Goal: Task Accomplishment & Management: Manage account settings

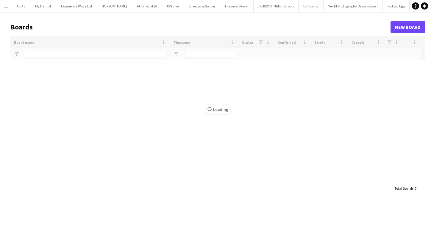
type input "******"
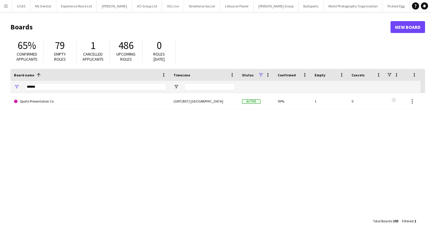
click at [7, 7] on app-icon "Menu" at bounding box center [6, 6] width 5 height 5
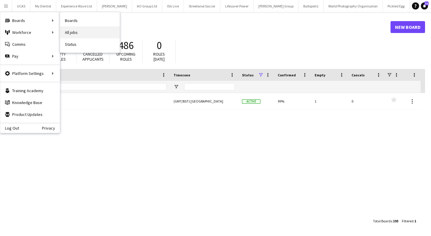
click at [74, 31] on link "All jobs" at bounding box center [90, 33] width 60 height 12
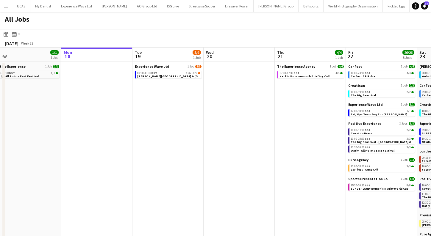
scroll to position [0, 152]
click at [167, 74] on link "09:30-13:30 BST 16A • 8/9 Cadwell Park & Donington Park Virtual Training" at bounding box center [169, 74] width 63 height 7
click at [152, 75] on span "[PERSON_NAME][GEOGRAPHIC_DATA] & [GEOGRAPHIC_DATA] Virtual Training" at bounding box center [193, 76] width 111 height 4
click at [182, 75] on span "[PERSON_NAME][GEOGRAPHIC_DATA] & [GEOGRAPHIC_DATA] Virtual Training" at bounding box center [193, 76] width 111 height 4
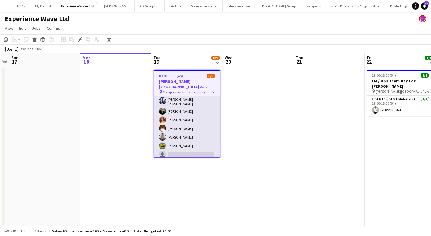
scroll to position [29, 0]
click at [182, 141] on app-card-role "Brand Ambassador 16A 8/9 09:30-13:30 (4h) Sarah Josephine Hartley Gemma Owen-Ke…" at bounding box center [187, 114] width 66 height 93
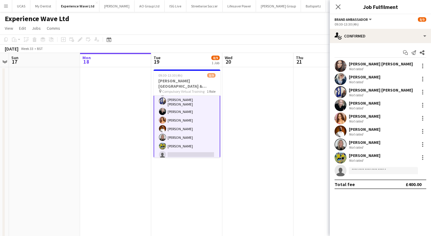
drag, startPoint x: 381, startPoint y: 156, endPoint x: 346, endPoint y: 156, distance: 34.8
click at [346, 156] on div "Reece Dumelow Not rated" at bounding box center [380, 158] width 101 height 12
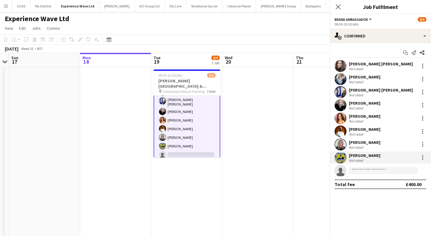
copy div "[PERSON_NAME]"
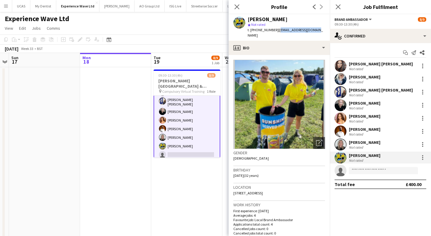
drag, startPoint x: 319, startPoint y: 29, endPoint x: 276, endPoint y: 29, distance: 42.9
click at [276, 29] on div "Reece Dumelow star Not rated t. +447951190026 | dumelow17@outlook.com" at bounding box center [279, 27] width 101 height 27
copy span "dumelow17@outlook.com"
click at [183, 133] on app-card-role "Brand Ambassador 16A 8/9 09:30-13:30 (4h) Sarah Josephine Hartley Gemma Owen-Ke…" at bounding box center [187, 114] width 67 height 94
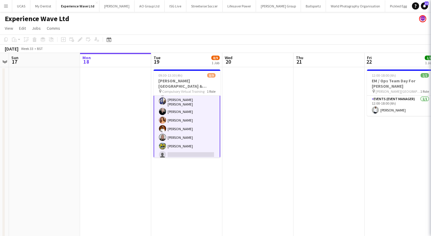
scroll to position [27, 0]
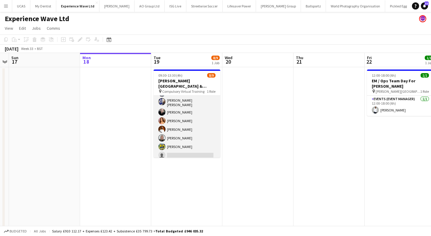
click at [194, 132] on app-card-role "Brand Ambassador 16A 8/9 09:30-13:30 (4h) Sarah Josephine Hartley Gemma Owen-Ke…" at bounding box center [187, 114] width 67 height 93
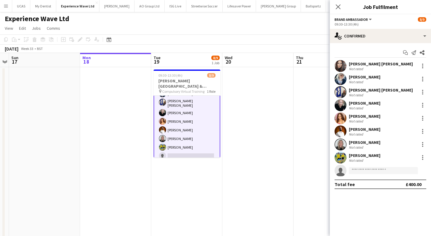
click at [165, 138] on app-user-avatar at bounding box center [162, 138] width 7 height 7
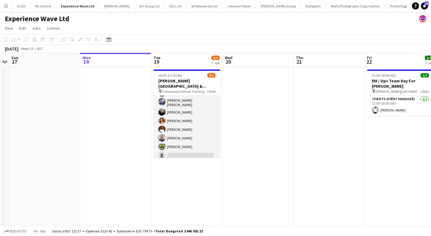
click at [171, 135] on app-card-role "Brand Ambassador 16A 8/9 09:30-13:30 (4h) Sarah Josephine Hartley Gemma Owen-Ke…" at bounding box center [187, 114] width 67 height 93
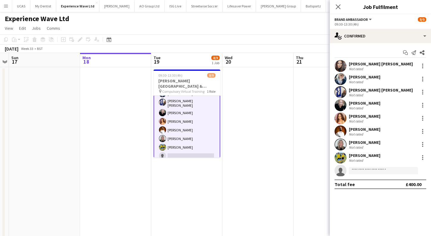
click at [366, 141] on div "[PERSON_NAME]" at bounding box center [365, 142] width 32 height 5
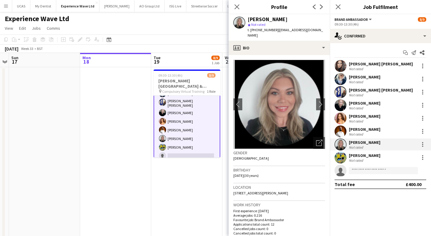
drag, startPoint x: 294, startPoint y: 18, endPoint x: 236, endPoint y: 19, distance: 58.1
click at [236, 19] on div "Charlotte Trench star Not rated t. +447801990787 | chaz32@hotmail.co.uk" at bounding box center [279, 27] width 101 height 27
copy div "[PERSON_NAME]"
drag, startPoint x: 310, startPoint y: 29, endPoint x: 276, endPoint y: 29, distance: 34.2
click at [276, 29] on div "Charlotte Trench star Not rated t. +447801990787 | chaz32@hotmail.co.uk" at bounding box center [279, 27] width 101 height 27
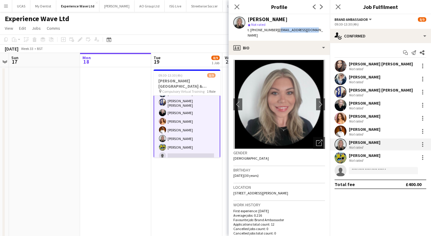
copy span "chaz32@hotmail.co.uk"
click at [180, 125] on app-card-role "Brand Ambassador 16A 8/9 09:30-13:30 (4h) Sarah Josephine Hartley Gemma Owen-Ke…" at bounding box center [187, 115] width 67 height 94
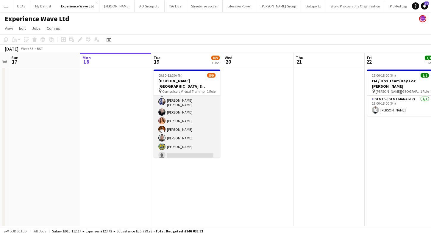
click at [183, 125] on app-card-role "Brand Ambassador 16A 8/9 09:30-13:30 (4h) Sarah Josephine Hartley Gemma Owen-Ke…" at bounding box center [187, 114] width 67 height 93
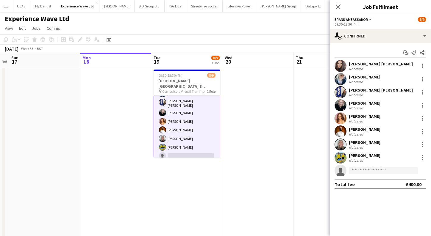
click at [357, 127] on div "[PERSON_NAME]" at bounding box center [365, 129] width 32 height 5
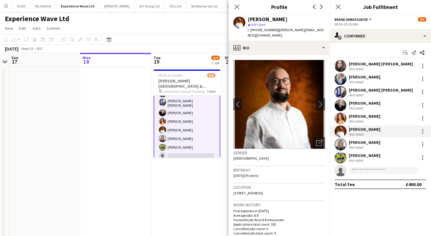
drag, startPoint x: 285, startPoint y: 20, endPoint x: 250, endPoint y: 20, distance: 35.7
click at [250, 20] on div "[PERSON_NAME]" at bounding box center [268, 19] width 40 height 5
copy div "[PERSON_NAME]"
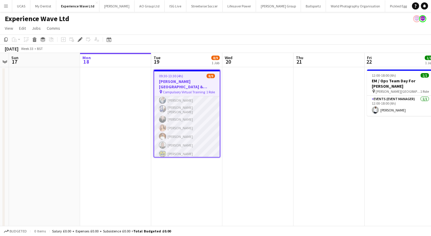
scroll to position [21, 0]
click at [183, 133] on app-card-role "Brand Ambassador 16A 8/9 09:30-13:30 (4h) Sarah Josephine Hartley Gemma Owen-Ke…" at bounding box center [187, 121] width 66 height 93
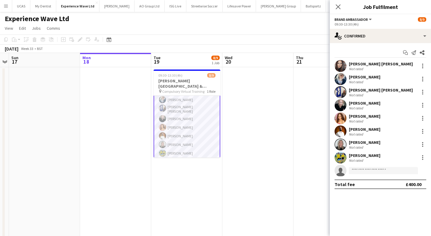
click at [337, 132] on app-user-avatar at bounding box center [341, 132] width 12 height 12
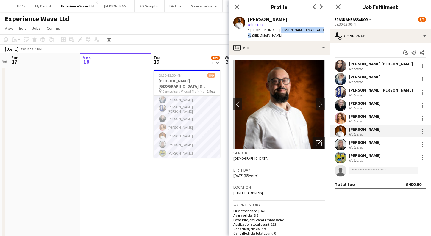
drag, startPoint x: 322, startPoint y: 31, endPoint x: 277, endPoint y: 31, distance: 45.3
click at [277, 31] on div "Martin Morrison star Not rated t. +447954584980 | martin@martinmorrison.me" at bounding box center [279, 27] width 101 height 27
copy span "martin@martinmorrison.me"
click at [171, 124] on app-card-role "Brand Ambassador 16A 8/9 09:30-13:30 (4h) Sarah Josephine Hartley Gemma Owen-Ke…" at bounding box center [187, 121] width 67 height 94
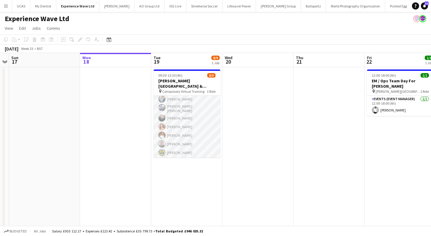
click at [172, 121] on app-card-role "Brand Ambassador 16A 8/9 09:30-13:30 (4h) Sarah Josephine Hartley Gemma Owen-Ke…" at bounding box center [187, 120] width 67 height 93
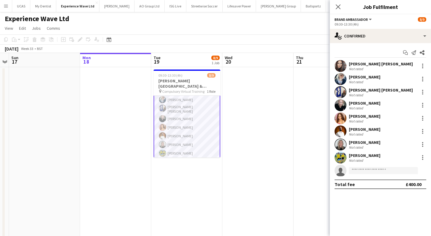
click at [359, 116] on div "[PERSON_NAME]" at bounding box center [365, 116] width 32 height 5
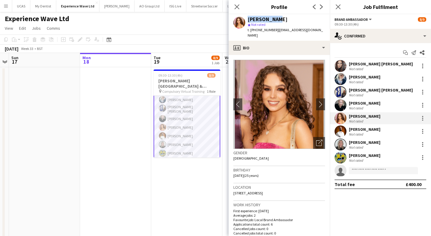
drag, startPoint x: 280, startPoint y: 19, endPoint x: 238, endPoint y: 19, distance: 42.6
click at [238, 19] on div "Roma Barry star Not rated t. +447702565833 | romabarry9@gmail.com" at bounding box center [279, 27] width 101 height 27
copy div "[PERSON_NAME]"
drag, startPoint x: 314, startPoint y: 29, endPoint x: 276, endPoint y: 30, distance: 38.7
click at [276, 30] on div "Roma Barry star Not rated t. +447702565833 | romabarry9@gmail.com" at bounding box center [279, 27] width 101 height 27
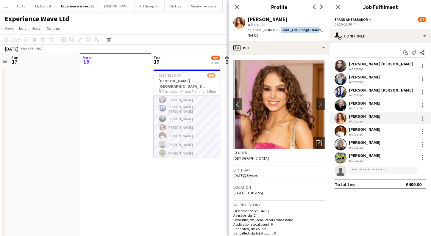
copy span "romabarry9@gmail.com"
click at [339, 104] on app-user-avatar at bounding box center [341, 105] width 12 height 12
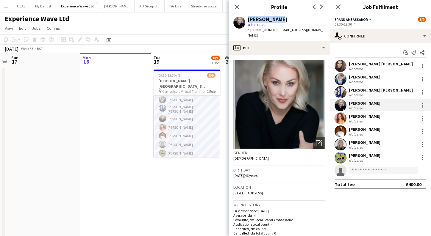
drag, startPoint x: 276, startPoint y: 19, endPoint x: 237, endPoint y: 19, distance: 38.4
click at [237, 19] on div "Sarah Riley star Not rated t. +447436803496 | sarahchapmanpromo@gmail.com" at bounding box center [279, 27] width 101 height 27
copy div "[PERSON_NAME]"
click at [323, 30] on span "| sarahchapmanpromo@gmail.com" at bounding box center [285, 33] width 75 height 10
drag, startPoint x: 253, startPoint y: 36, endPoint x: 277, endPoint y: 31, distance: 23.8
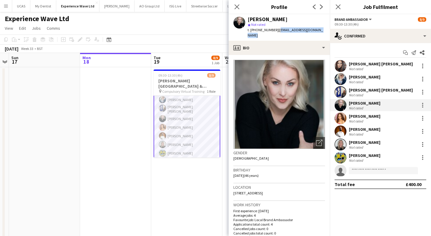
click at [276, 31] on div "t. +447436803496 | sarahchapmanpromo@gmail.com" at bounding box center [286, 32] width 77 height 11
copy span "sarahchapmanpromo@gmail.com"
click at [185, 110] on app-card-role "Brand Ambassador 16A 8/9 09:30-13:30 (4h) Sarah Josephine Hartley Gemma Owen-Ke…" at bounding box center [187, 121] width 67 height 94
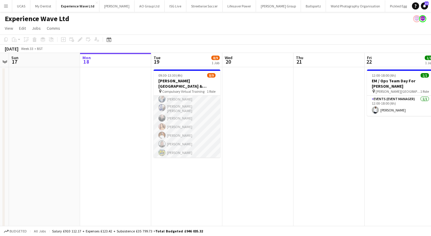
click at [184, 105] on app-card-role "Brand Ambassador 16A 8/9 09:30-13:30 (4h) Sarah Josephine Hartley Gemma Owen-Ke…" at bounding box center [187, 120] width 67 height 93
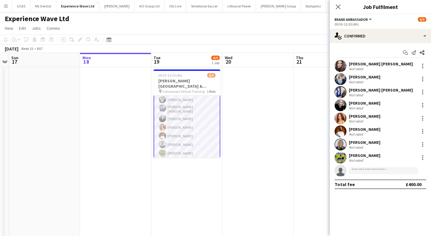
click at [336, 89] on app-user-avatar at bounding box center [341, 92] width 12 height 12
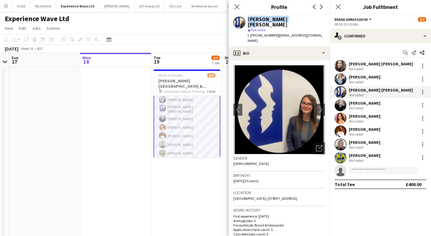
drag, startPoint x: 289, startPoint y: 19, endPoint x: 246, endPoint y: 19, distance: 42.6
click at [246, 19] on div "Ellie Mae Savage star Not rated t. +447312265757 | elliemaesavage19@icloud.com" at bounding box center [279, 30] width 101 height 32
copy div "[PERSON_NAME] [PERSON_NAME]"
drag, startPoint x: 326, startPoint y: 32, endPoint x: 276, endPoint y: 31, distance: 49.7
click at [276, 30] on div "Ellie Mae Savage star Not rated t. +447312265757 | elliemaesavage19@icloud.com" at bounding box center [279, 30] width 101 height 32
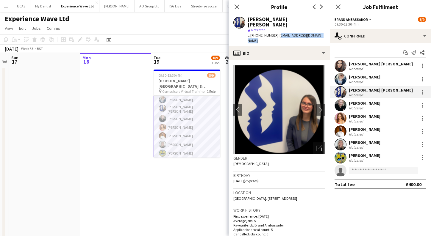
copy span "elliemaesavage19@icloud.com"
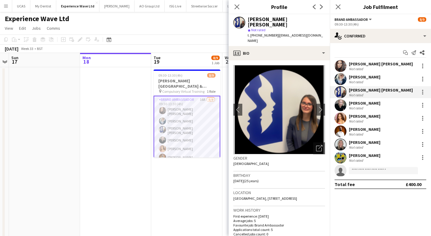
click at [176, 117] on app-card-role "Brand Ambassador 16A 8/9 09:30-13:30 (4h) Sarah Josephine Hartley Gemma Owen-Ke…" at bounding box center [187, 143] width 67 height 94
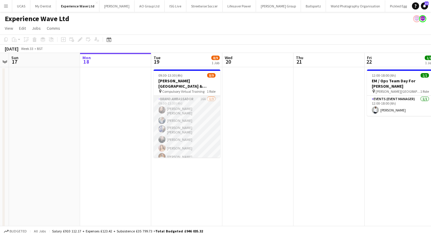
click at [174, 120] on app-card-role "Brand Ambassador 16A 8/9 09:30-13:30 (4h) Sarah Josephine Hartley Gemma Owen-Ke…" at bounding box center [187, 142] width 67 height 93
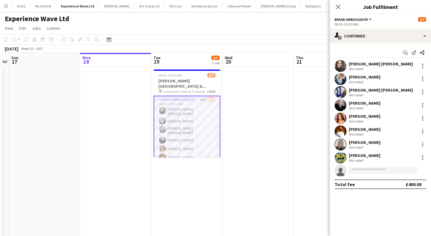
click at [342, 76] on app-user-avatar at bounding box center [341, 79] width 12 height 12
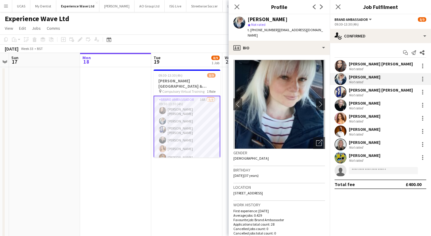
drag, startPoint x: 300, startPoint y: 19, endPoint x: 247, endPoint y: 20, distance: 52.7
click at [247, 20] on div "Gemma Owen-Kendall star Not rated t. +4407827967082 | gemma.owenkendall@hotmail…" at bounding box center [279, 27] width 101 height 27
copy div "Gemma Owen-Kendal"
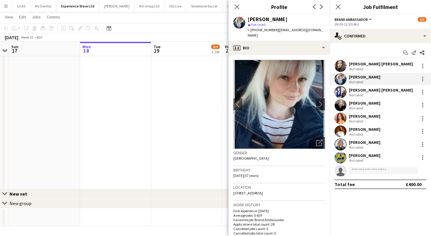
scroll to position [225, 0]
drag, startPoint x: 325, startPoint y: 29, endPoint x: 291, endPoint y: 29, distance: 34.8
click at [291, 29] on div "Gemma Owen-Kendall star Not rated t. +4407827967082 | gemma.owenkendall@hotmail…" at bounding box center [279, 27] width 101 height 27
drag, startPoint x: 272, startPoint y: 33, endPoint x: 278, endPoint y: 30, distance: 7.2
click at [278, 30] on div "t. +4407827967082 | gemma.owenkendall@hotmail.com" at bounding box center [286, 32] width 77 height 11
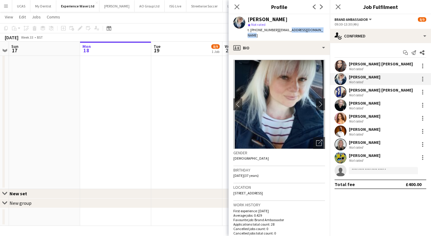
copy span "gemma.owenkendall@hotmail.com"
click at [234, 8] on app-icon "Close pop-in" at bounding box center [237, 7] width 9 height 9
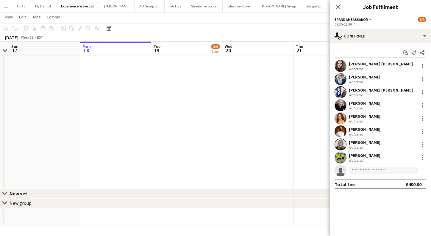
click at [339, 63] on app-user-avatar at bounding box center [341, 66] width 12 height 12
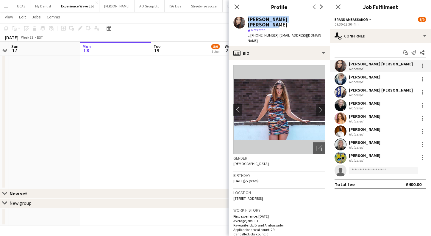
drag, startPoint x: 309, startPoint y: 19, endPoint x: 230, endPoint y: 19, distance: 78.9
click at [230, 19] on div "Sarah Josephine Hartley star Not rated t. +447508803834 | hsarah82@gmail.com" at bounding box center [279, 30] width 101 height 32
copy div "[PERSON_NAME] [PERSON_NAME]"
click at [319, 107] on app-icon "chevron-right" at bounding box center [320, 110] width 9 height 6
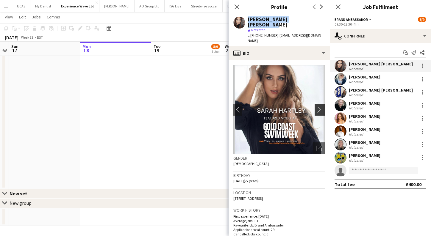
click at [319, 107] on app-icon "chevron-right" at bounding box center [320, 110] width 9 height 6
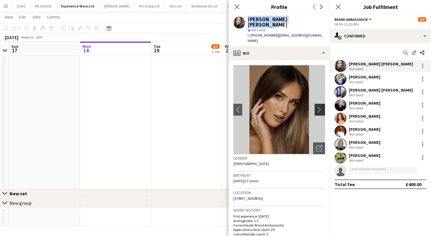
click at [319, 107] on app-icon "chevron-right" at bounding box center [320, 110] width 9 height 6
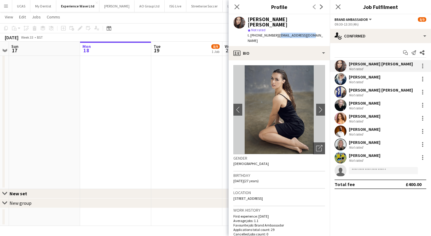
drag, startPoint x: 313, startPoint y: 28, endPoint x: 276, endPoint y: 29, distance: 36.9
click at [276, 29] on div "Sarah Josephine Hartley star Not rated t. +447508803834 | hsarah82@gmail.com" at bounding box center [279, 30] width 101 height 32
click at [180, 91] on app-date-cell "09:30-13:30 (4h) 8/9 Cadwell Park & Donington Park Virtual Training pin Compuls…" at bounding box center [186, 16] width 71 height 348
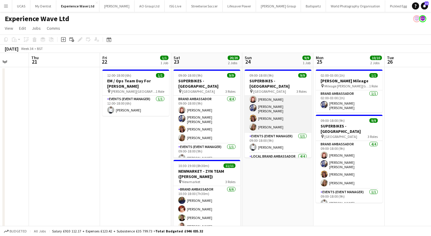
scroll to position [13, 0]
click at [255, 122] on app-user-avatar at bounding box center [253, 125] width 7 height 7
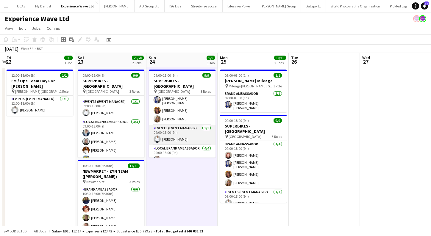
scroll to position [19, 0]
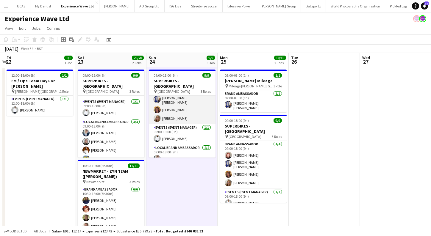
click at [155, 106] on app-user-avatar at bounding box center [157, 109] width 7 height 7
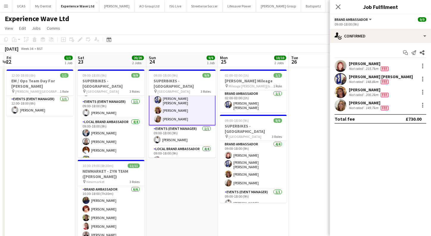
click at [172, 109] on app-card-role "Brand Ambassador 4/4 09:00-18:00 (9h) Lily Exall Ellie Mae Savage Mollie NJOKU …" at bounding box center [182, 101] width 67 height 49
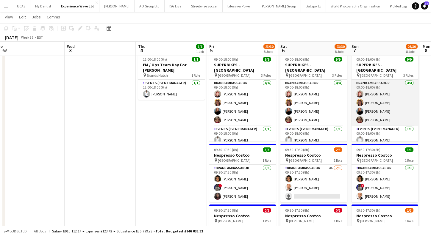
scroll to position [0, 299]
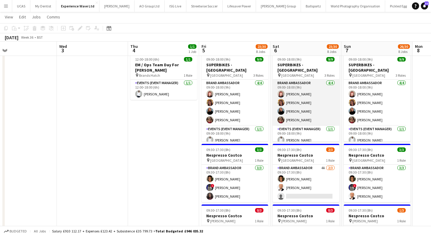
click at [302, 113] on app-card-role "Brand Ambassador 4/4 09:00-18:00 (9h) Lily Exall Mollie NJOKU Marisa Orton Anas…" at bounding box center [306, 103] width 67 height 46
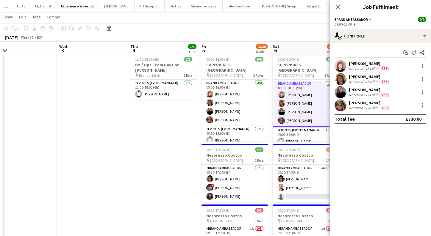
click at [390, 104] on div "Anastasiya Kachkovska" at bounding box center [369, 102] width 41 height 5
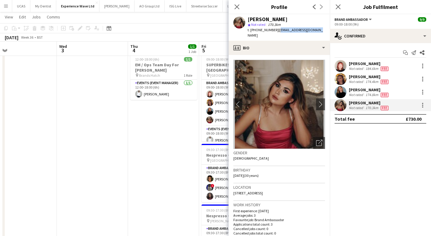
drag, startPoint x: 313, startPoint y: 30, endPoint x: 277, endPoint y: 30, distance: 35.7
click at [277, 30] on span "| miss.nastiak@gmail.com" at bounding box center [285, 33] width 75 height 10
click at [237, 5] on icon "Close pop-in" at bounding box center [237, 7] width 6 height 6
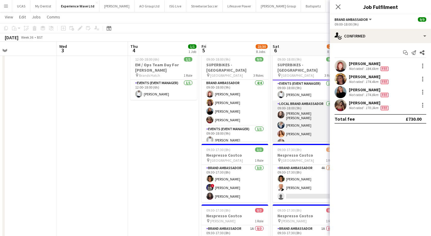
scroll to position [46, 0]
click at [300, 117] on app-card-role "Local Brand Ambassador 4/4 09:00-18:00 (9h) Sarah Josephine Hartley Gemma Owen-…" at bounding box center [306, 125] width 67 height 48
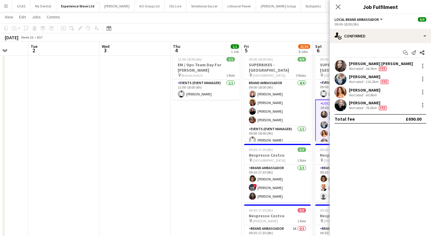
scroll to position [0, 186]
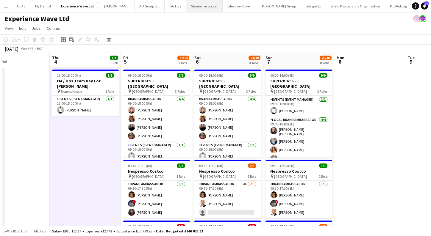
scroll to position [45, 0]
